Goal: Task Accomplishment & Management: Use online tool/utility

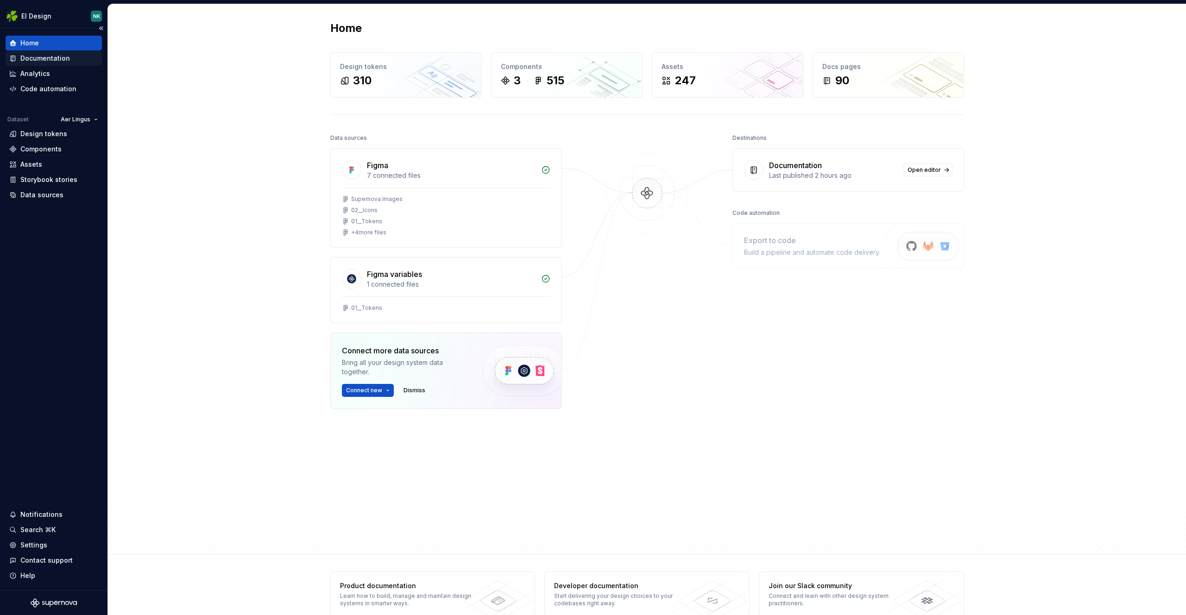
click at [72, 57] on div "Documentation" at bounding box center [53, 58] width 89 height 9
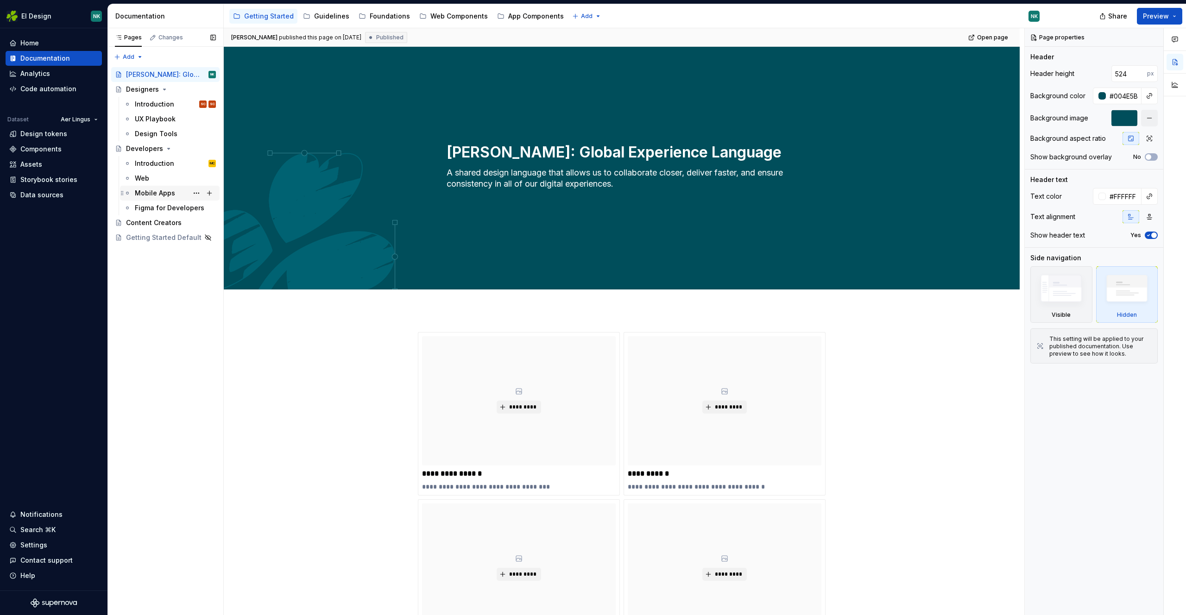
click at [151, 193] on div "Mobile Apps" at bounding box center [155, 192] width 40 height 9
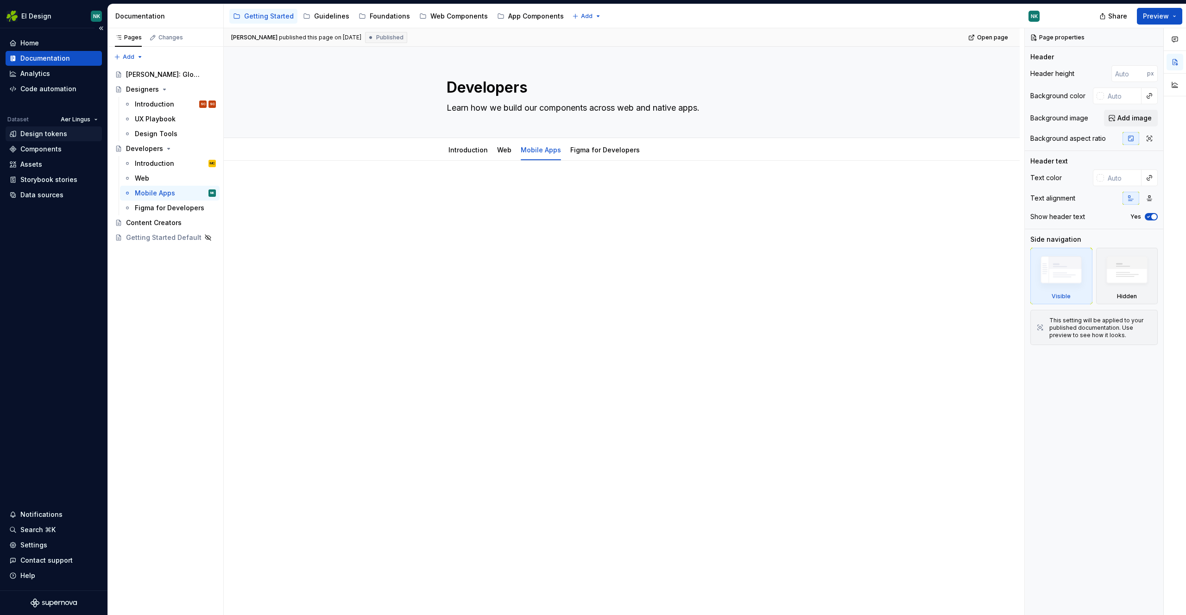
type textarea "*"
click at [41, 132] on div "Design tokens" at bounding box center [43, 133] width 47 height 9
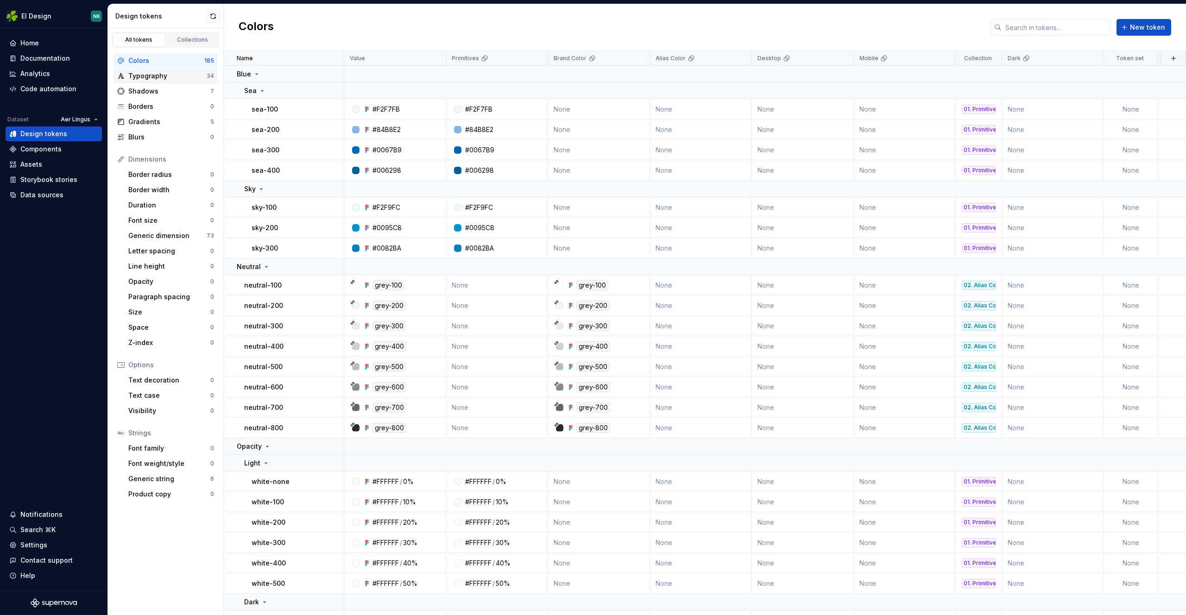
click at [155, 75] on div "Typography" at bounding box center [167, 75] width 78 height 9
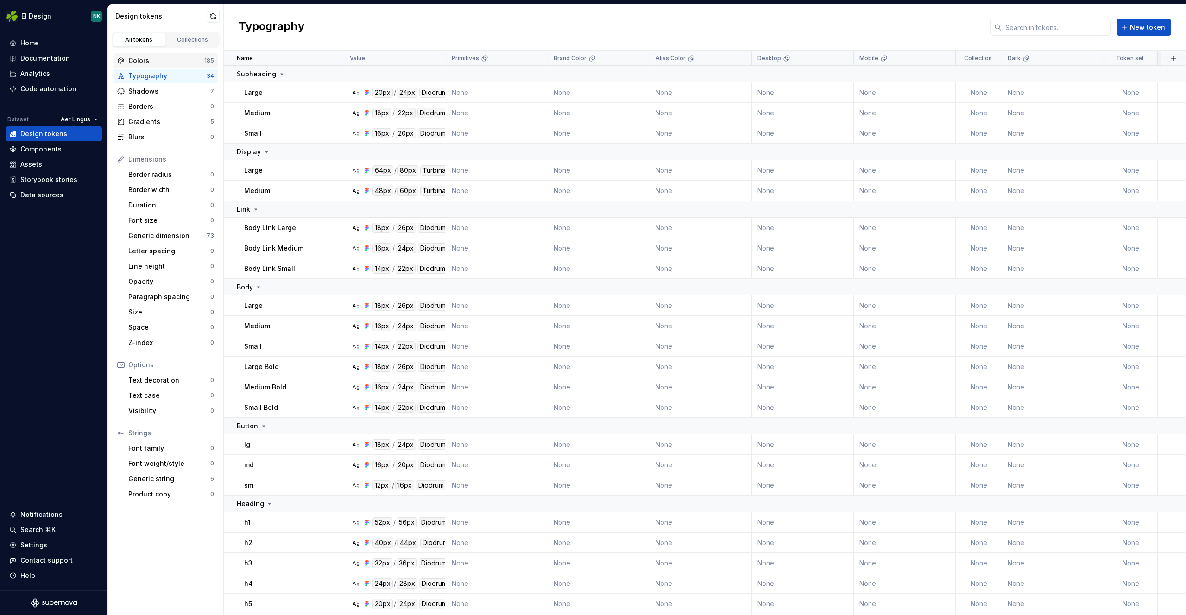
click at [155, 57] on div "Colors" at bounding box center [166, 60] width 76 height 9
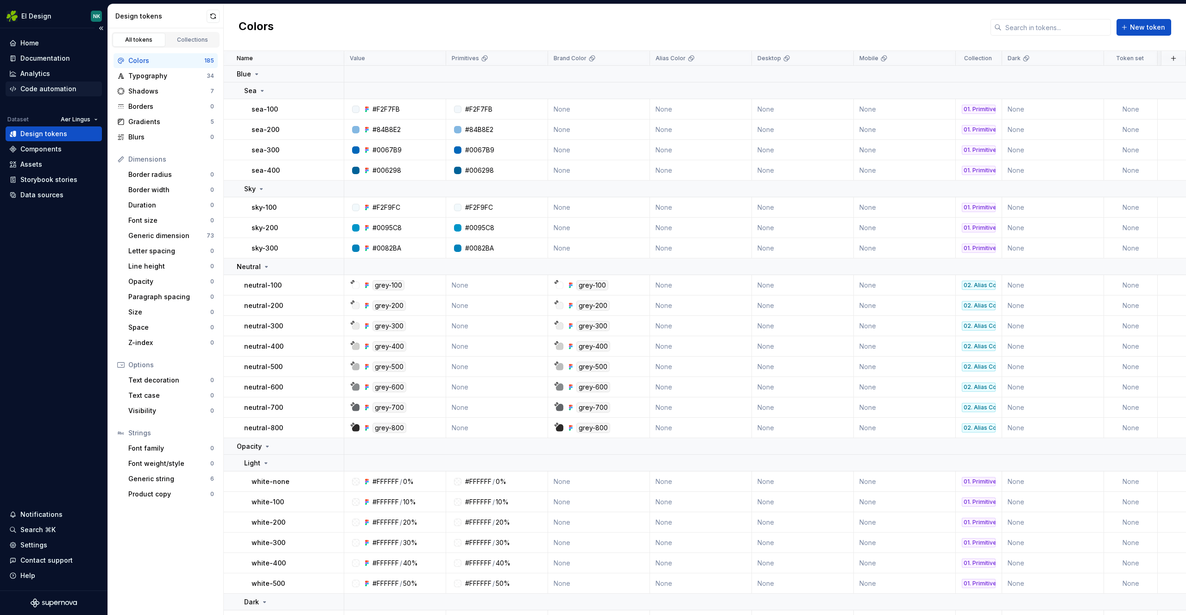
click at [73, 94] on div "Code automation" at bounding box center [54, 89] width 96 height 15
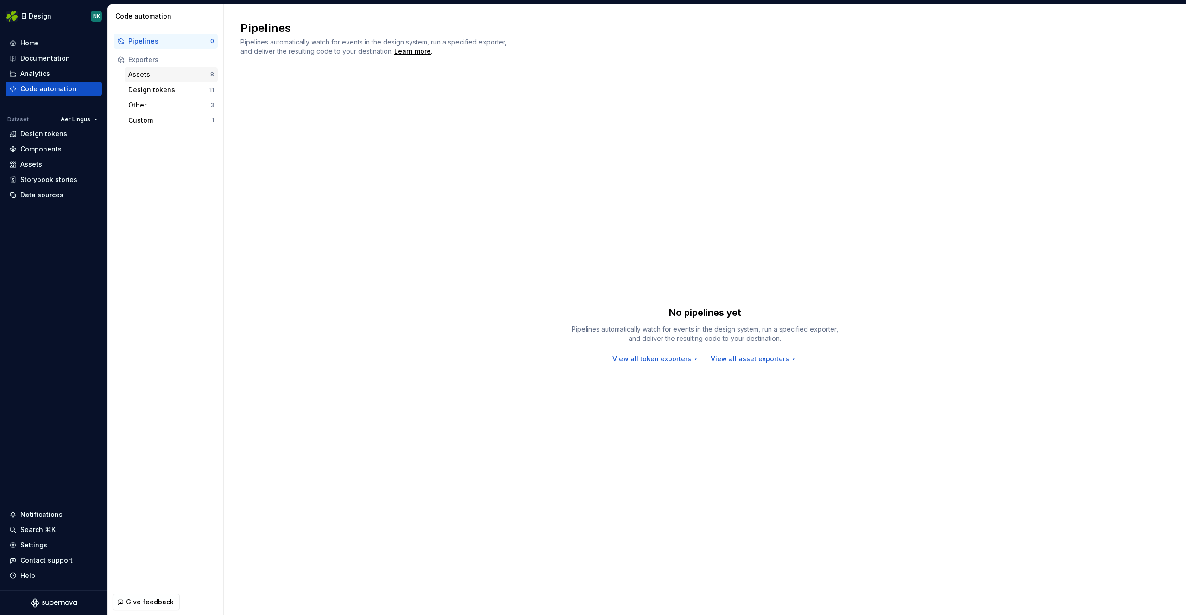
click at [182, 68] on div "Assets 8" at bounding box center [171, 74] width 93 height 15
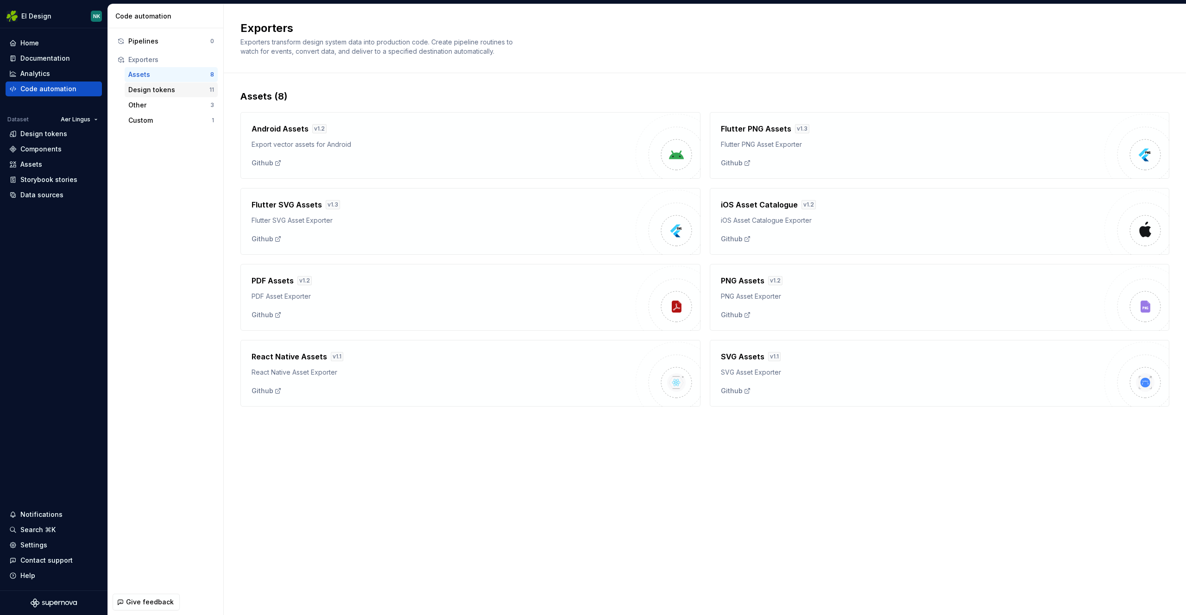
click at [157, 88] on div "Design tokens" at bounding box center [168, 89] width 81 height 9
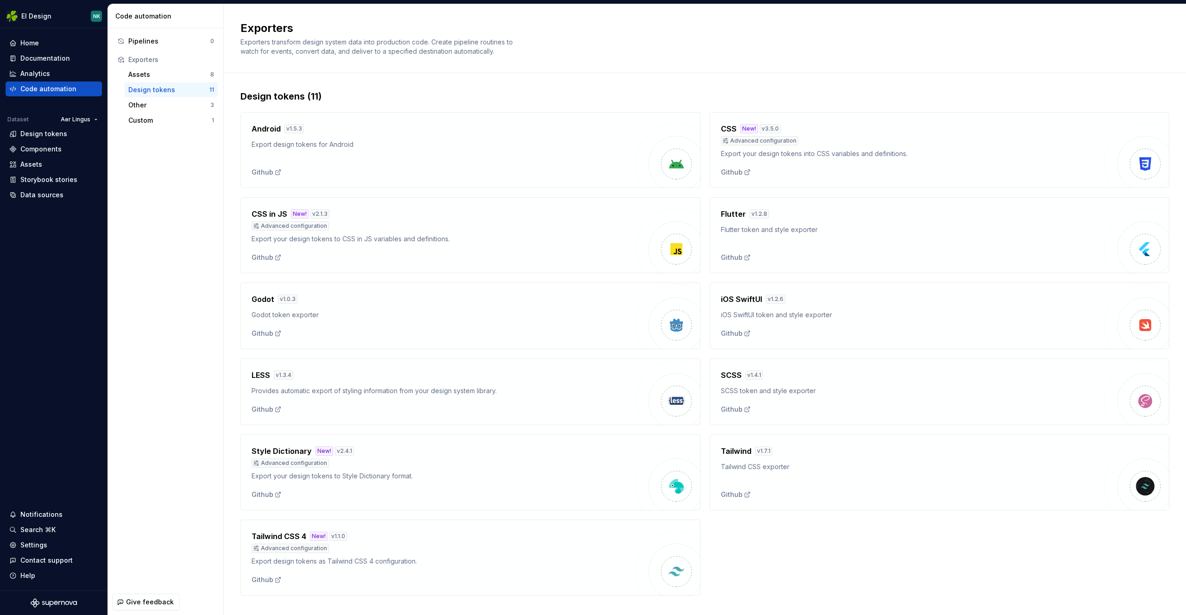
click at [330, 185] on div "Android v 1.5.3 Export design tokens for Android Github" at bounding box center [470, 150] width 460 height 76
click at [296, 175] on div "Github" at bounding box center [443, 172] width 384 height 9
drag, startPoint x: 297, startPoint y: 172, endPoint x: 291, endPoint y: 171, distance: 5.6
click at [297, 172] on div "Github" at bounding box center [443, 172] width 384 height 9
click at [247, 173] on div "Android v 1.5.3 Export design tokens for Android Github" at bounding box center [470, 150] width 460 height 76
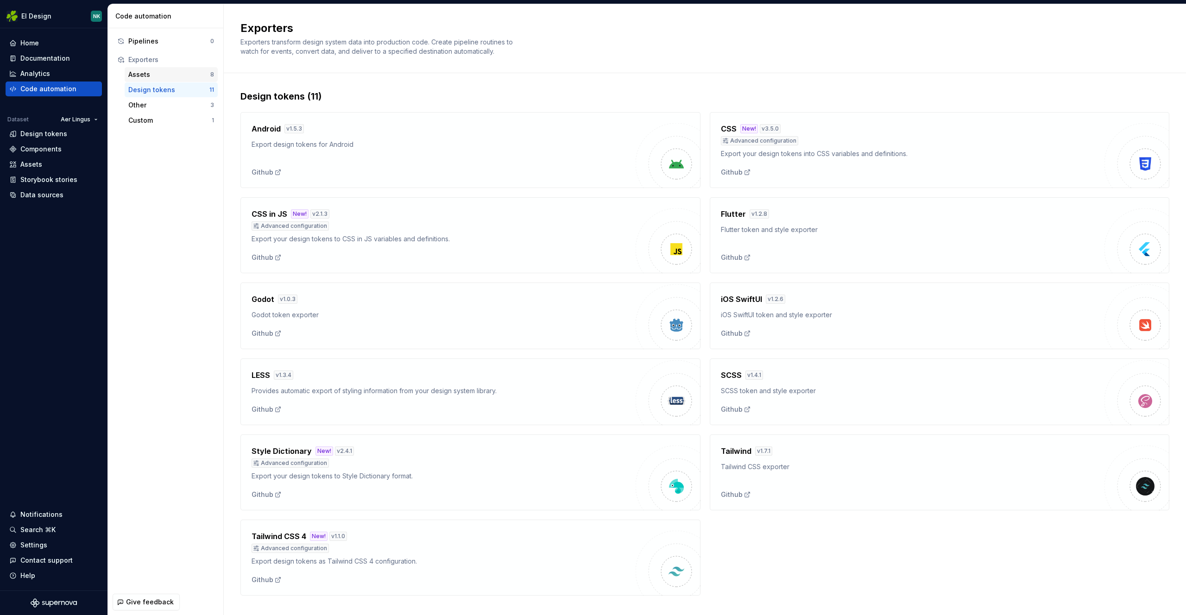
click at [144, 78] on div "Assets" at bounding box center [169, 74] width 82 height 9
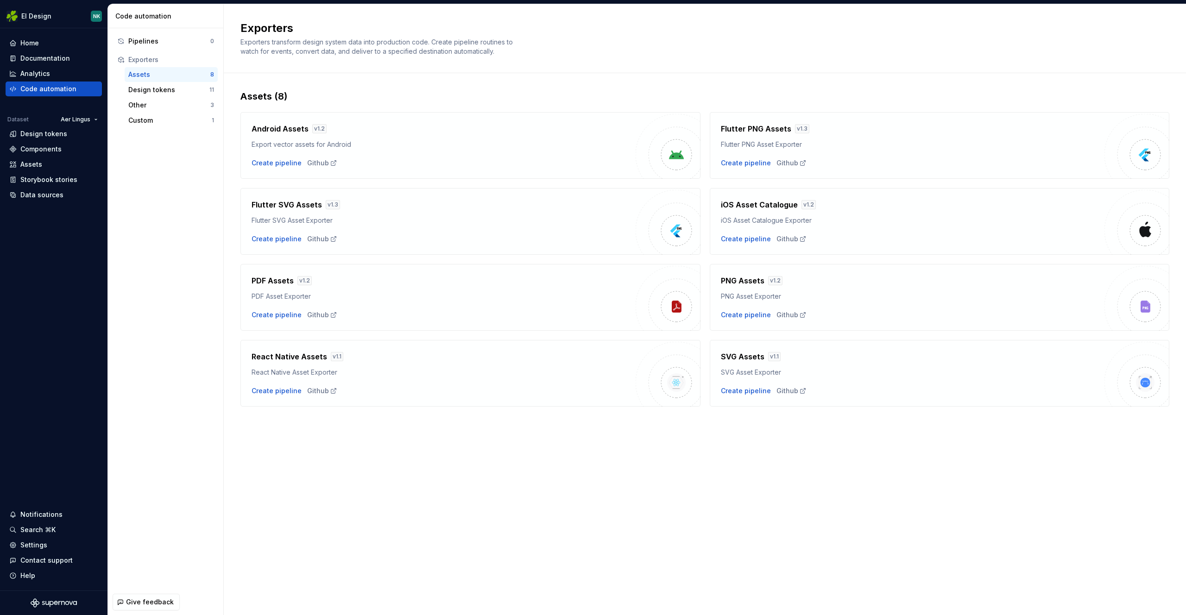
click at [427, 144] on div "Export vector assets for Android" at bounding box center [443, 144] width 384 height 9
click at [752, 239] on div "Create pipeline" at bounding box center [746, 238] width 50 height 9
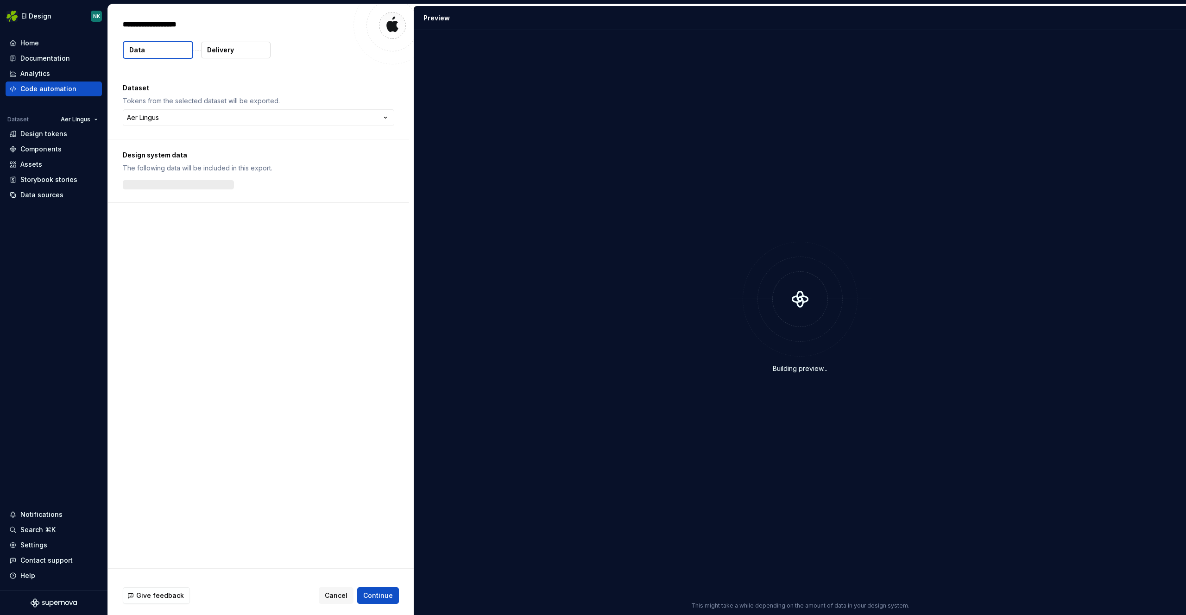
type textarea "*"
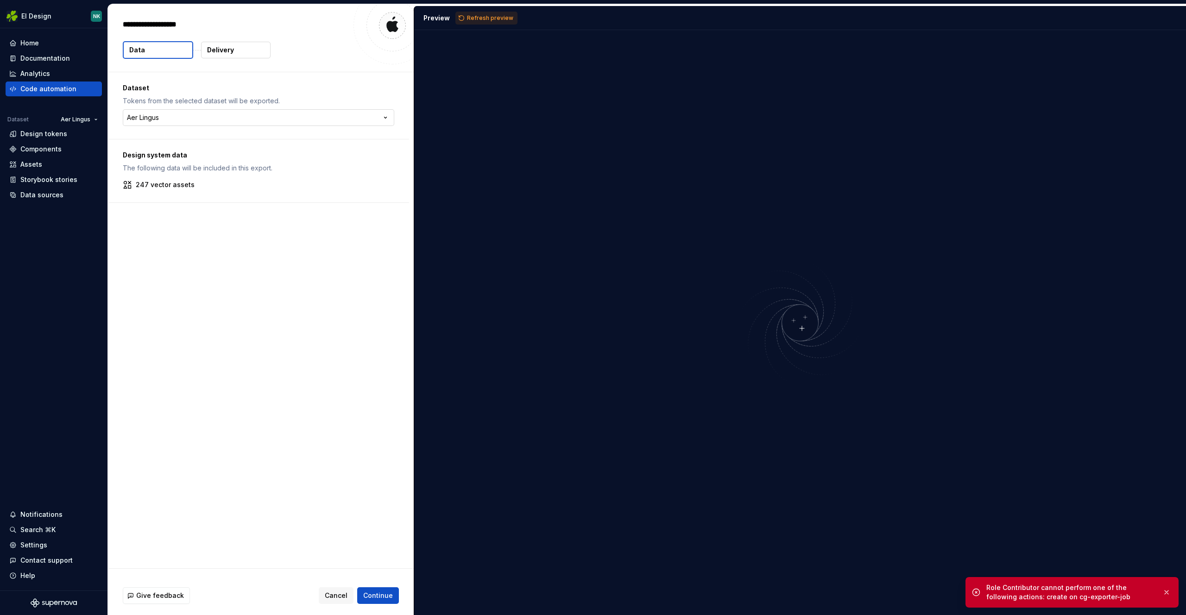
click at [293, 118] on html "**********" at bounding box center [593, 307] width 1186 height 615
click at [293, 91] on html "**********" at bounding box center [593, 307] width 1186 height 615
click at [202, 119] on html "**********" at bounding box center [593, 307] width 1186 height 615
select select "**********"
click at [220, 277] on div "**********" at bounding box center [261, 320] width 306 height 496
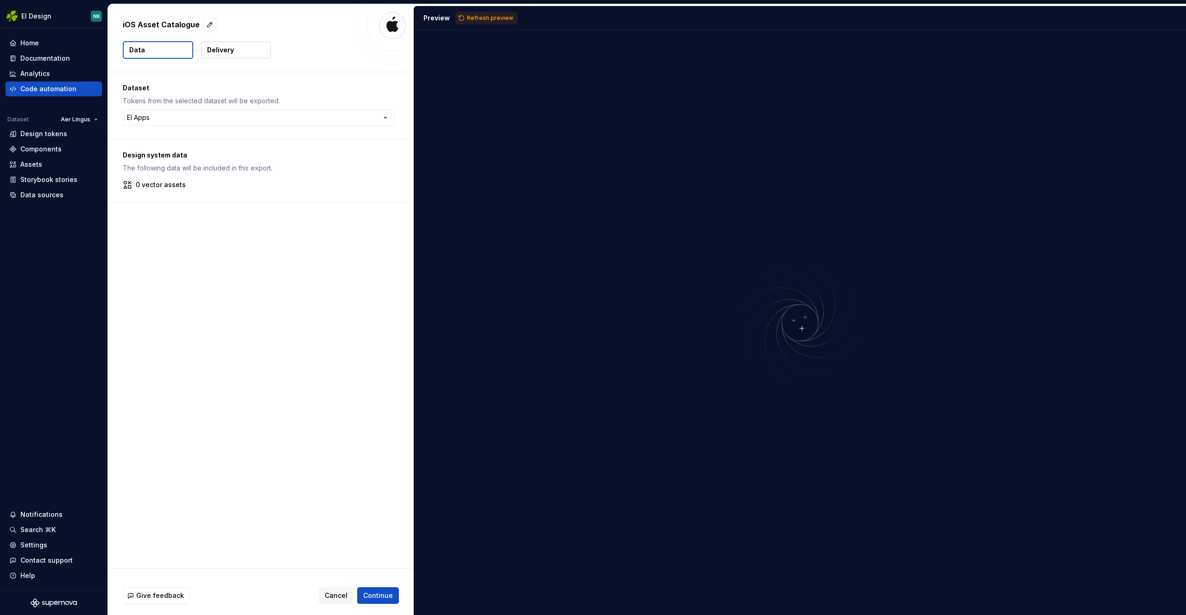
click at [238, 53] on button "Delivery" at bounding box center [235, 50] width 69 height 17
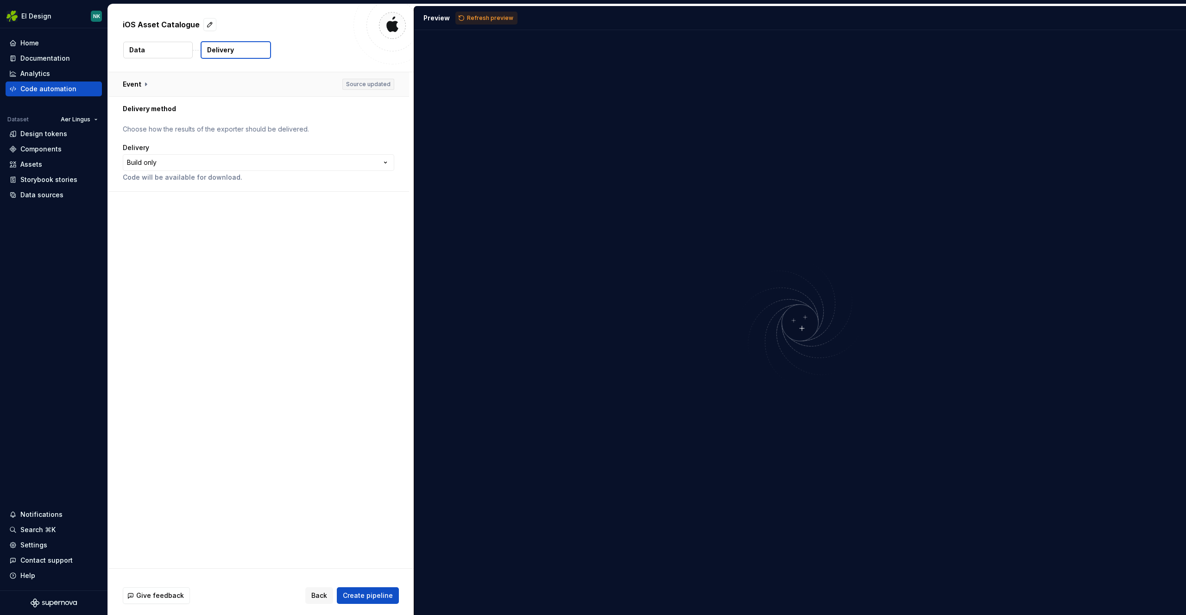
click at [143, 82] on button "button" at bounding box center [258, 84] width 301 height 24
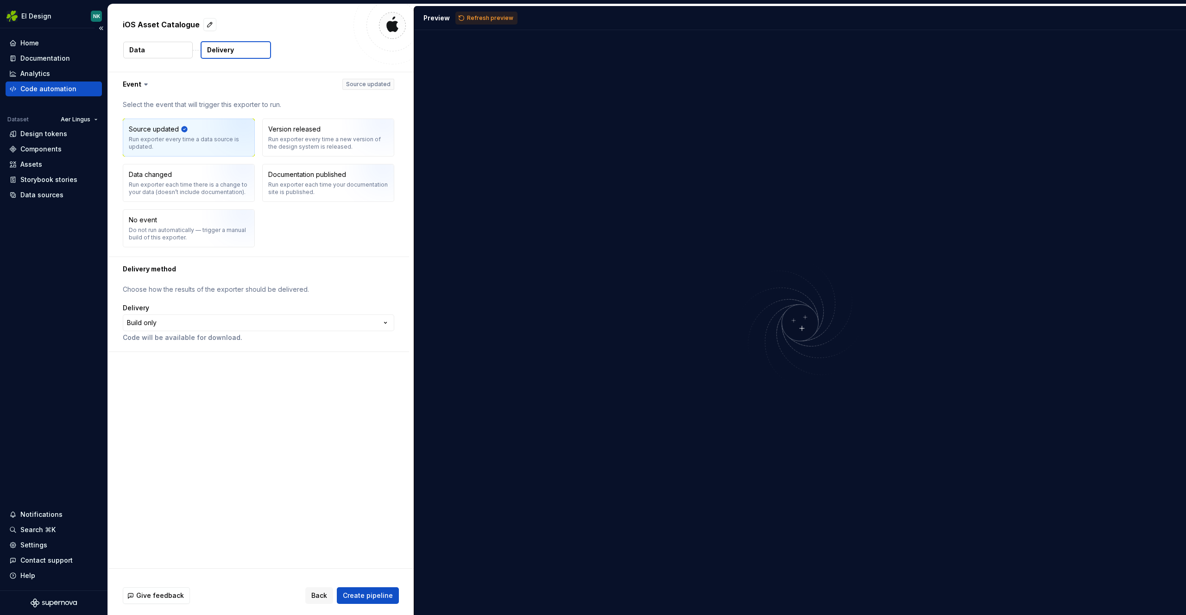
click at [65, 89] on div "Code automation" at bounding box center [48, 88] width 56 height 9
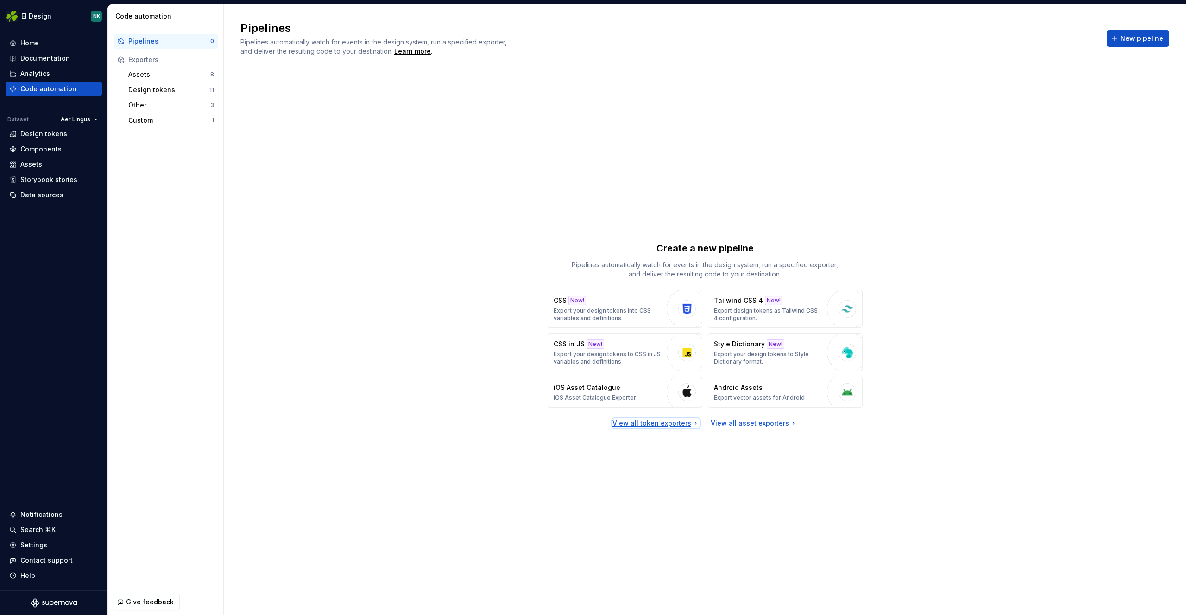
click at [670, 421] on div "View all token exporters" at bounding box center [655, 423] width 87 height 9
